Goal: Task Accomplishment & Management: Manage account settings

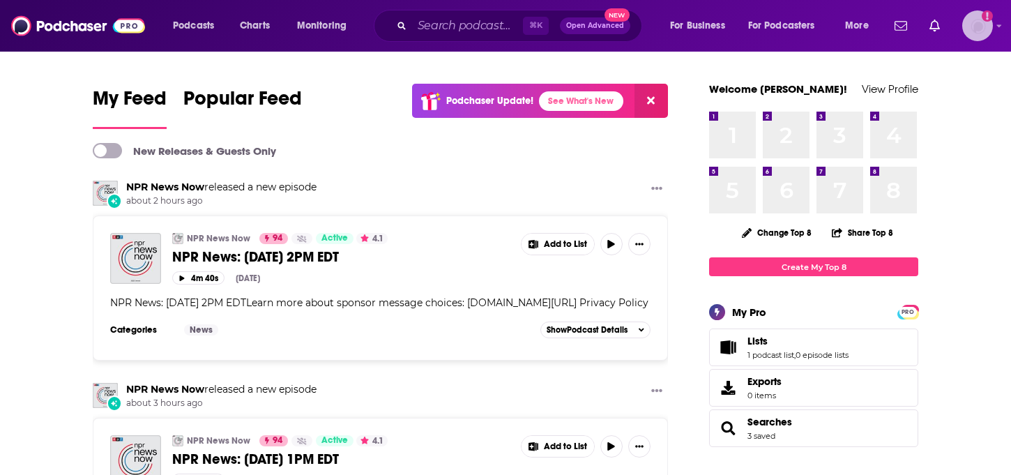
click at [980, 28] on img "Logged in as LisaThrockmorton" at bounding box center [977, 25] width 31 height 31
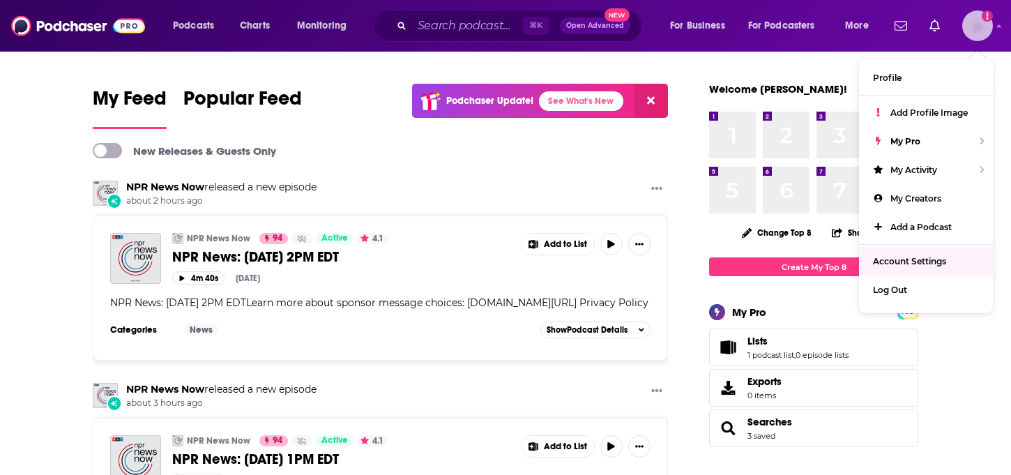
click at [910, 256] on span "Account Settings" at bounding box center [909, 261] width 73 height 10
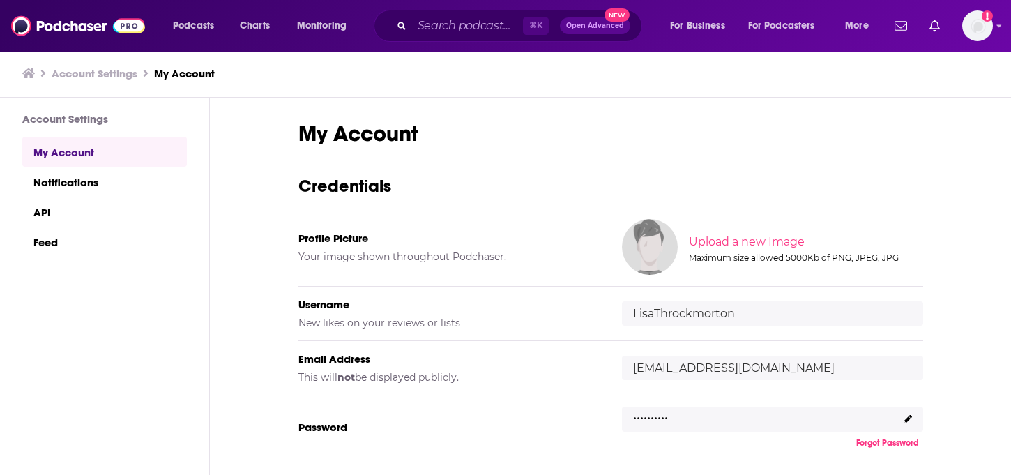
scroll to position [36, 0]
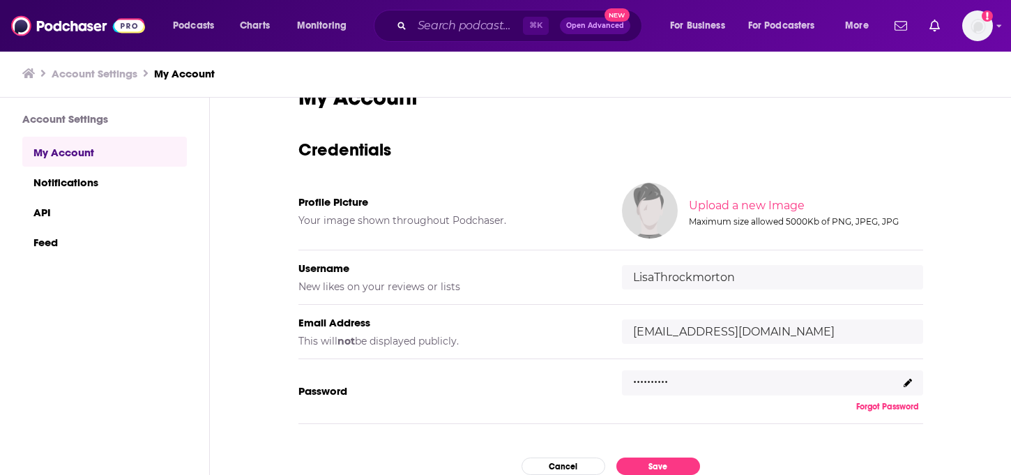
click at [910, 380] on icon at bounding box center [908, 383] width 8 height 8
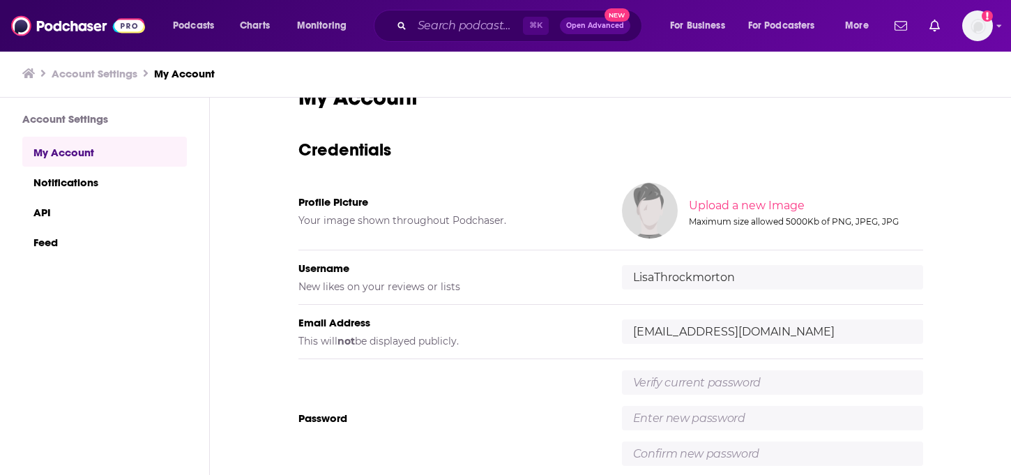
click at [861, 386] on input "text" at bounding box center [772, 382] width 301 height 24
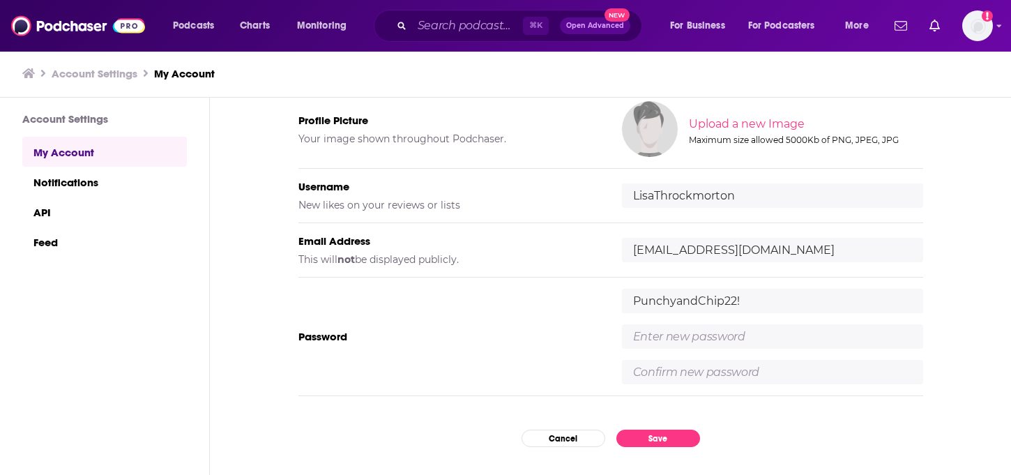
scroll to position [120, 0]
type input "PunchyandChip22!"
click at [784, 337] on input "text" at bounding box center [772, 334] width 301 height 24
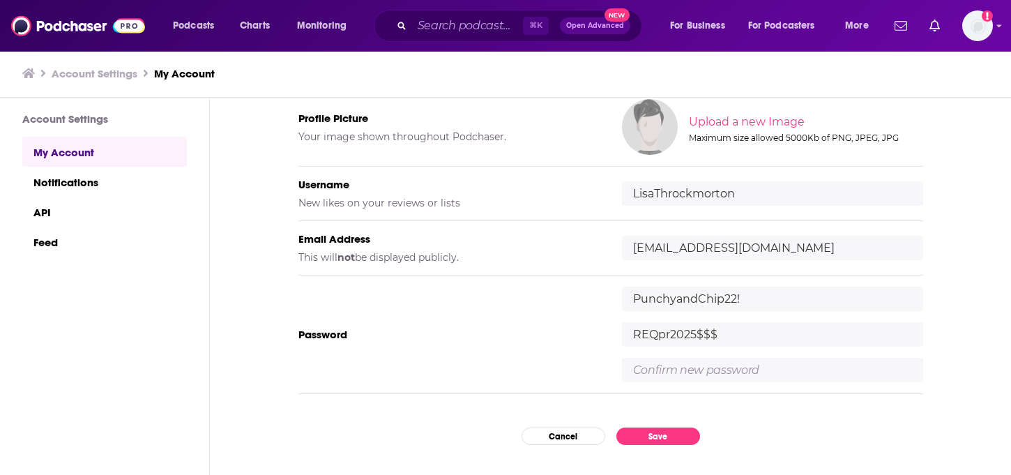
type input "REQpr2025$$$"
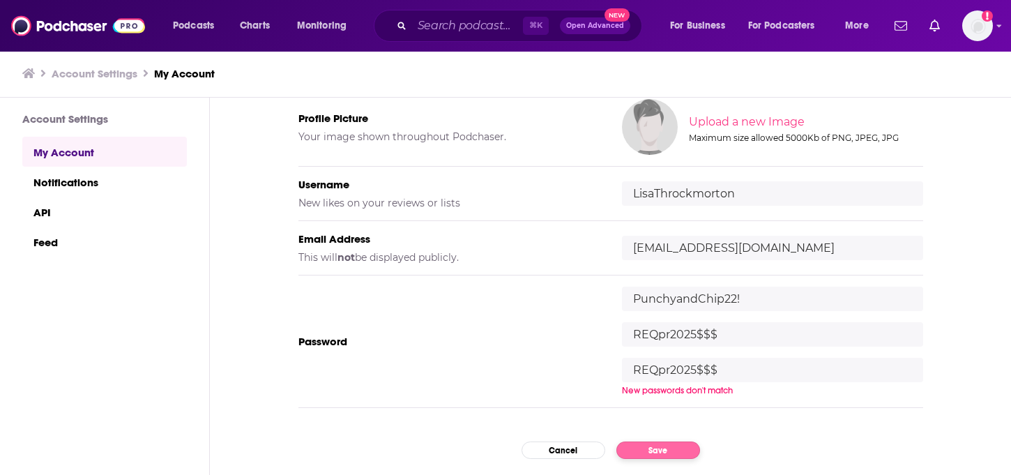
type input "REQpr2025$$$"
click at [666, 451] on div "My Account Credentials Profile Picture Your image shown throughout Podchaser. U…" at bounding box center [610, 287] width 801 height 379
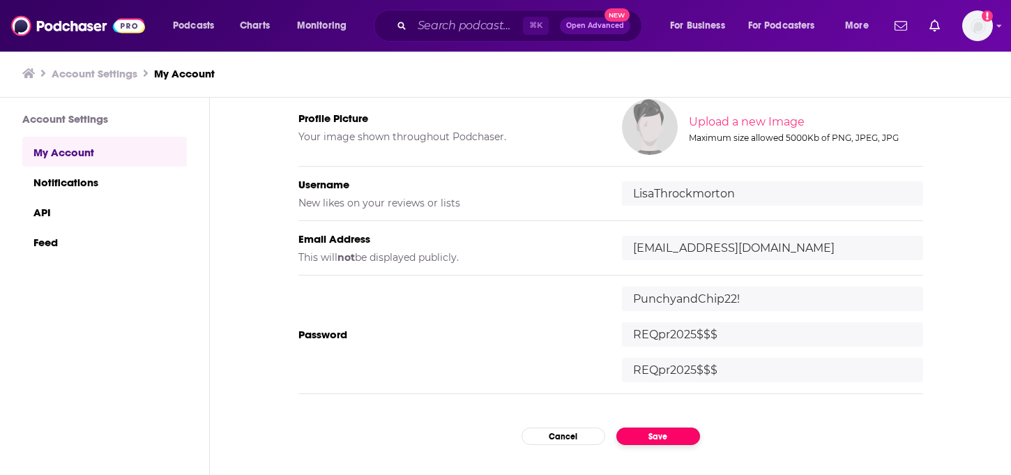
click at [662, 436] on button "Save" at bounding box center [658, 435] width 84 height 17
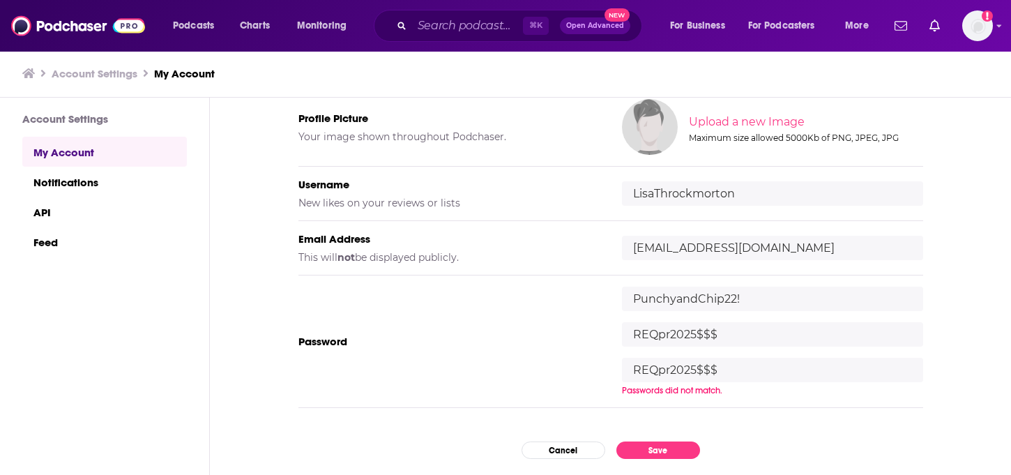
drag, startPoint x: 744, startPoint y: 297, endPoint x: 621, endPoint y: 295, distance: 123.4
click at [621, 295] on div "Password [SECURITY_DATA] REQpr2025$$$ REQpr2025$$$ Passwords did not match." at bounding box center [610, 341] width 625 height 132
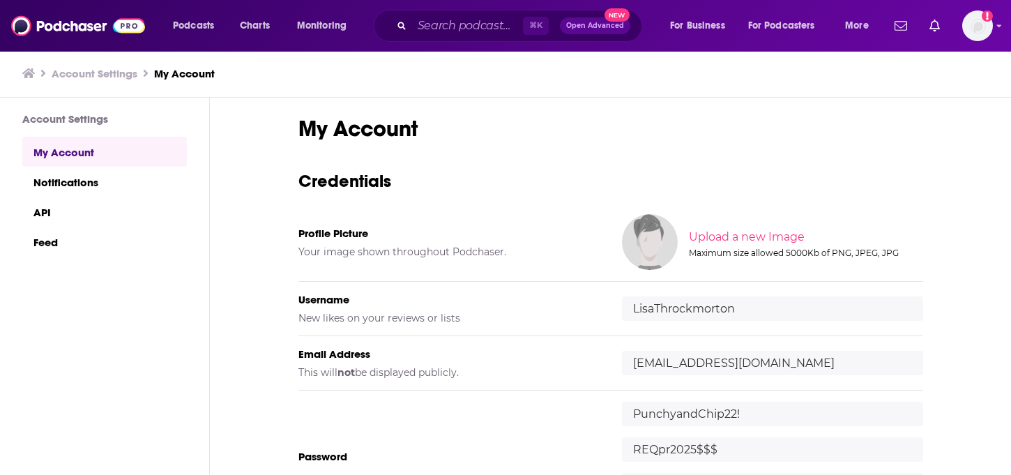
scroll to position [0, 0]
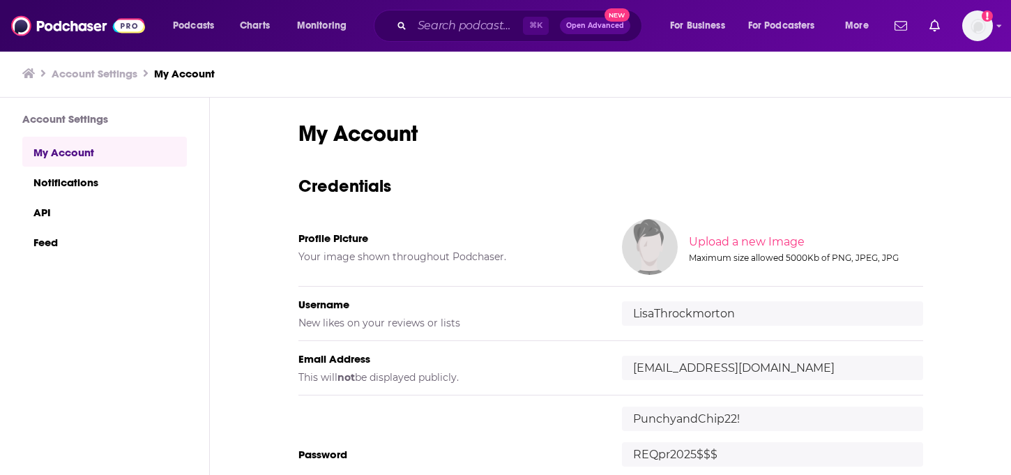
click at [134, 151] on link "My Account" at bounding box center [104, 152] width 165 height 30
click at [982, 22] on img "Logged in as LisaThrockmorton" at bounding box center [977, 25] width 31 height 31
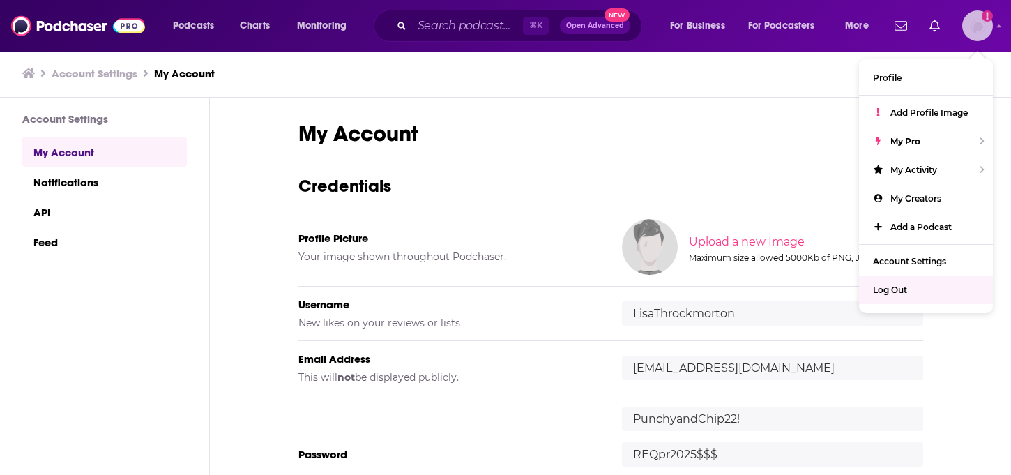
click at [899, 298] on div "Log Out" at bounding box center [926, 289] width 134 height 29
